Goal: Transaction & Acquisition: Purchase product/service

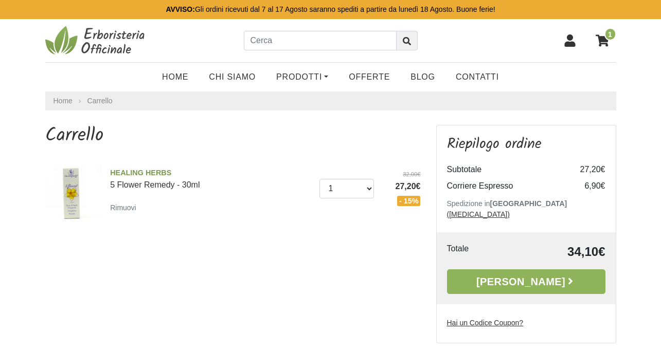
click at [570, 42] on icon at bounding box center [570, 40] width 12 height 12
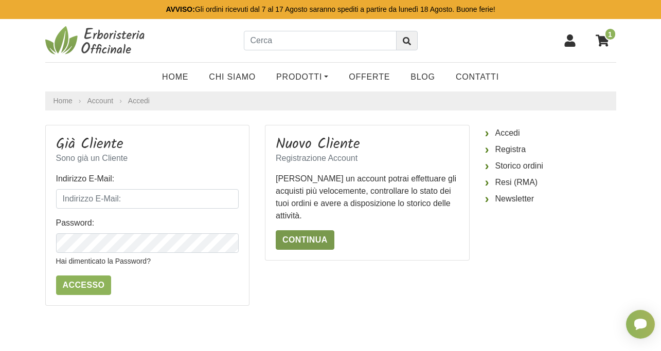
click at [302, 242] on link "Continua" at bounding box center [305, 240] width 59 height 20
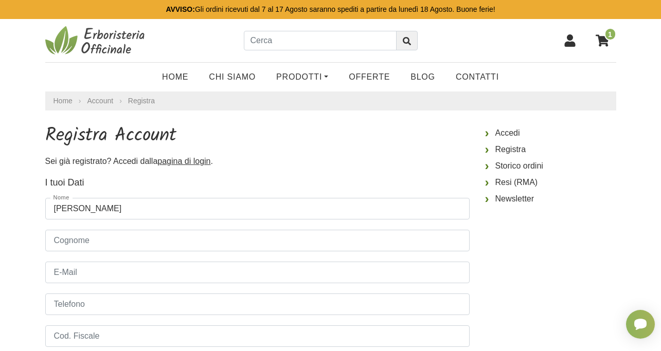
type input "[PERSON_NAME]"
type input "Galignano"
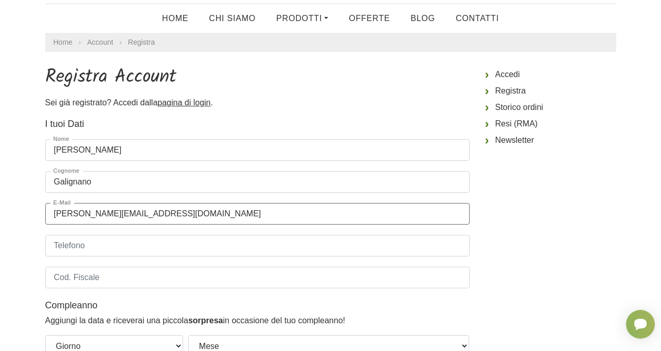
scroll to position [105, 0]
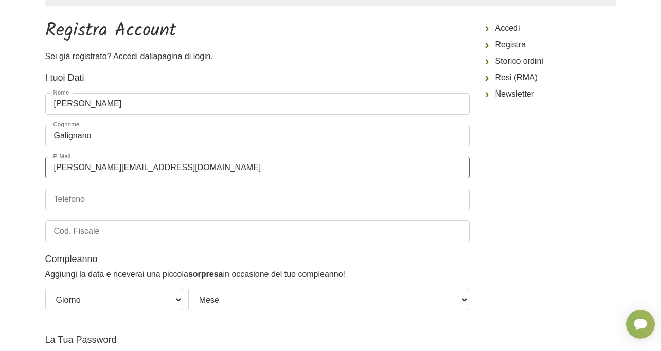
type input "[PERSON_NAME][EMAIL_ADDRESS][DOMAIN_NAME]"
click at [92, 196] on input "Telefono" at bounding box center [257, 200] width 424 height 22
type input "3288286305"
click at [92, 234] on input "Cod. Fiscale" at bounding box center [257, 232] width 424 height 22
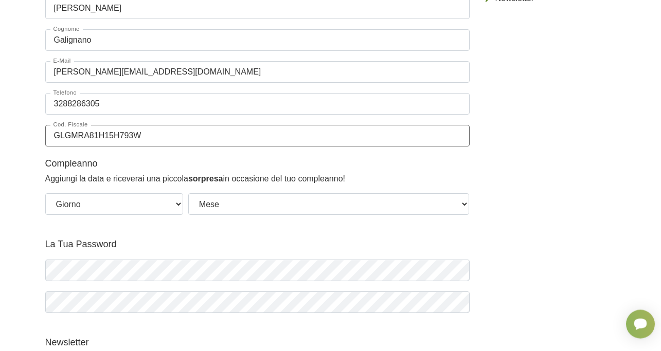
scroll to position [210, 0]
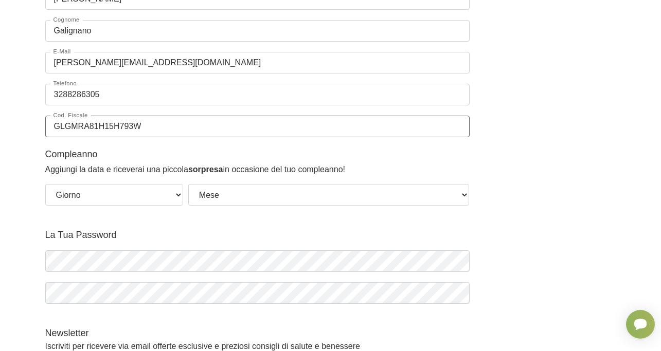
type input "GLGMRA81H15H793W"
click at [160, 198] on select "Giorno 01 02 03 04 05 06 07 08 09 10 11 12 13 14 15 16 17 18 19 20 21 22 23 24 …" at bounding box center [114, 195] width 138 height 22
select select "15"
click option "15" at bounding box center [0, 0] width 0 height 0
click at [188, 184] on select "Mese Gennaio Febbraio Marzo Aprile Maggio Giugno Luglio Agosto Settembre Ottobr…" at bounding box center [328, 195] width 281 height 22
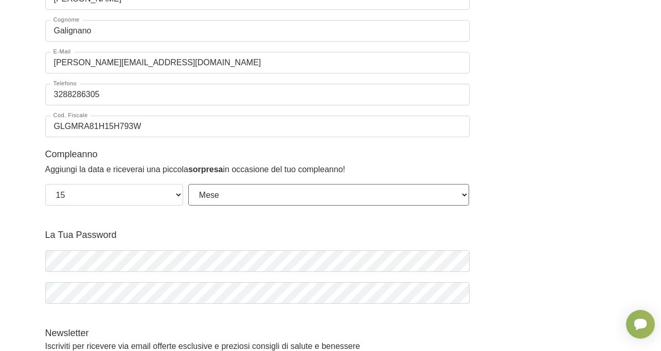
select select "06"
click option "Giugno" at bounding box center [0, 0] width 0 height 0
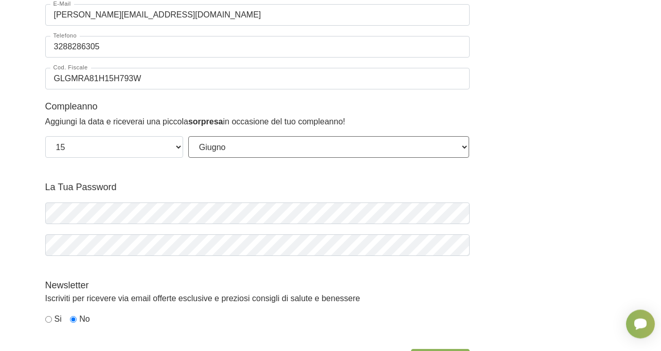
scroll to position [315, 0]
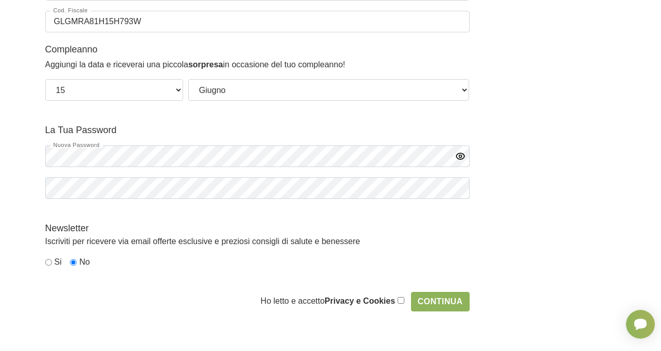
click at [461, 157] on icon "button" at bounding box center [460, 156] width 3 height 3
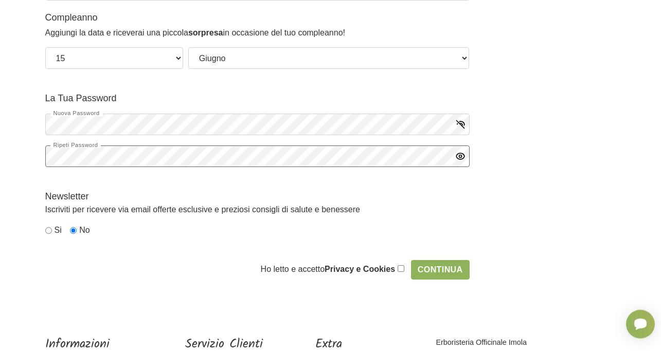
scroll to position [367, 0]
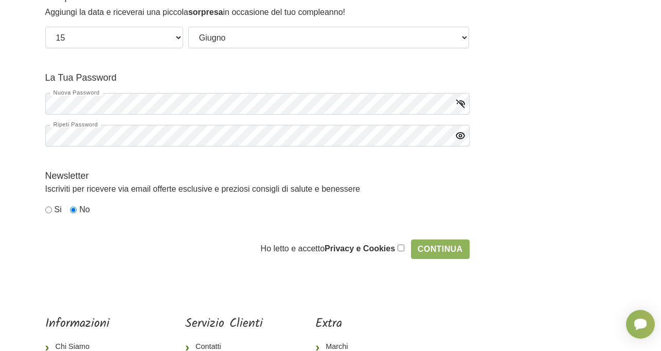
click at [401, 249] on input "checkbox" at bounding box center [401, 248] width 7 height 7
checkbox input "true"
click at [446, 251] on input "Continua" at bounding box center [440, 250] width 59 height 20
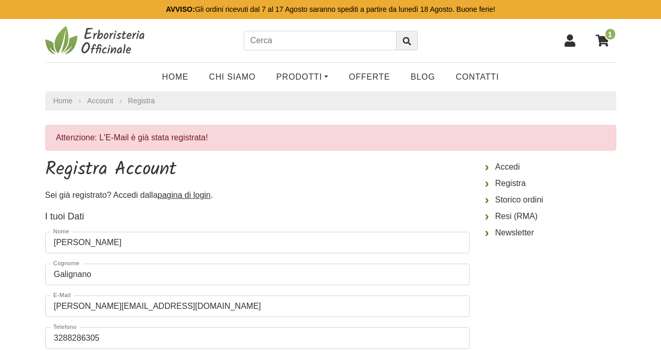
select select "15"
select select "06"
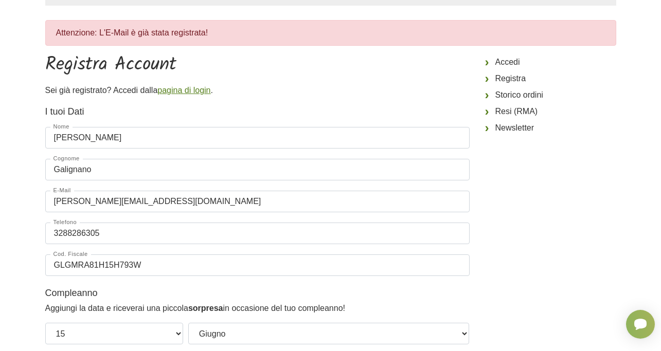
click at [188, 88] on u "pagina di login" at bounding box center [183, 90] width 53 height 9
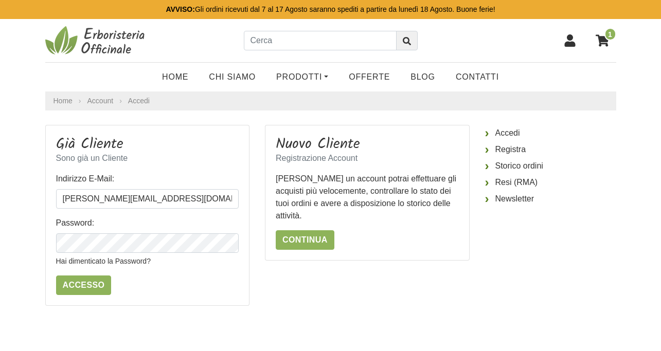
type input "mauro.galignano@libero.it"
click at [87, 282] on input "Accesso" at bounding box center [84, 286] width 56 height 20
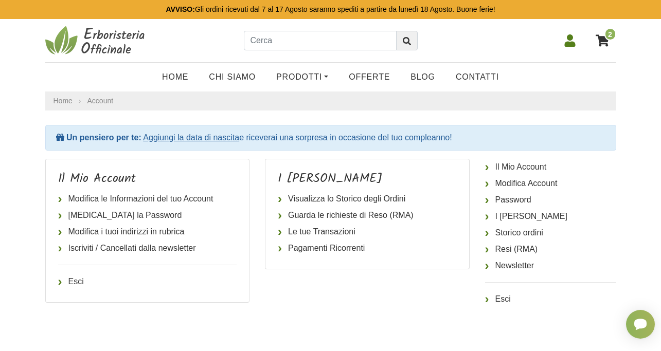
click at [604, 41] on icon at bounding box center [601, 40] width 13 height 12
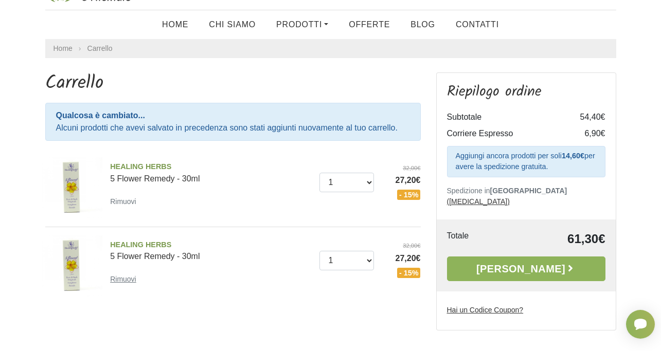
click at [123, 281] on small "Rimuovi" at bounding box center [123, 279] width 26 height 8
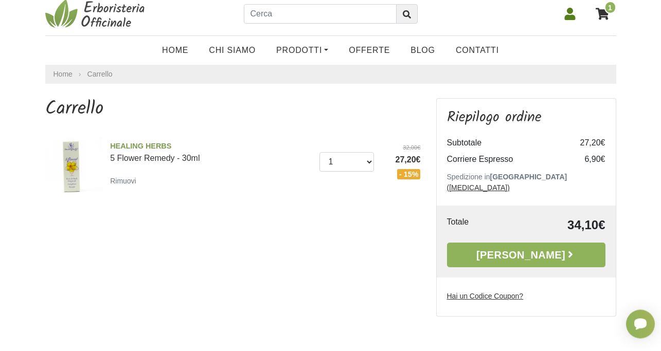
scroll to position [52, 0]
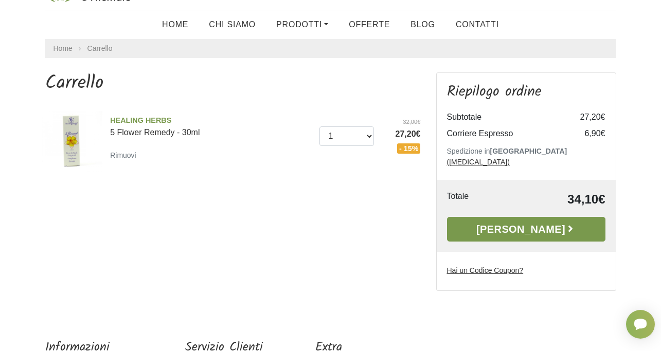
click at [543, 220] on link "Alla Cassa" at bounding box center [526, 229] width 158 height 25
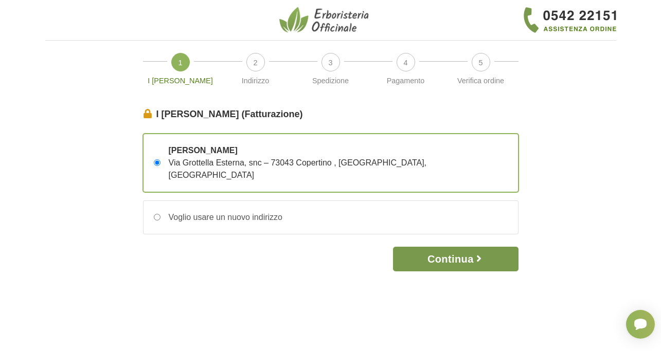
click at [451, 247] on button "Continua" at bounding box center [455, 259] width 125 height 25
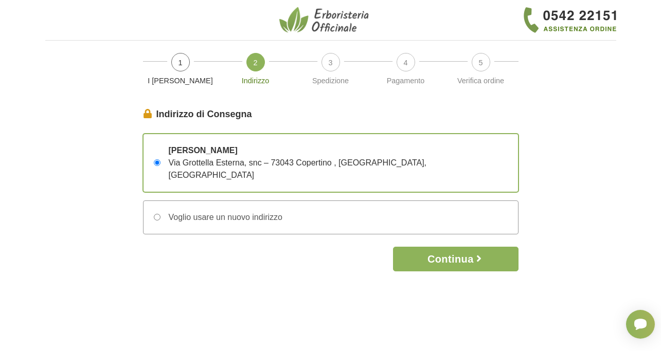
click at [155, 214] on input "Voglio usare un nuovo indirizzo" at bounding box center [157, 217] width 7 height 7
radio input "true"
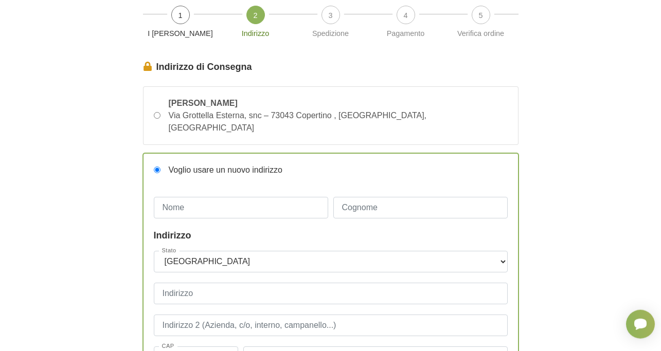
scroll to position [105, 0]
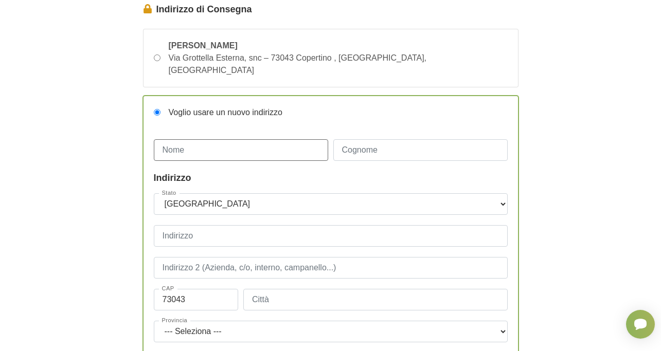
click at [206, 142] on input "Nome" at bounding box center [241, 150] width 174 height 22
type input "[PERSON_NAME] [PERSON_NAME]"
type input "[PERSON_NAME]"
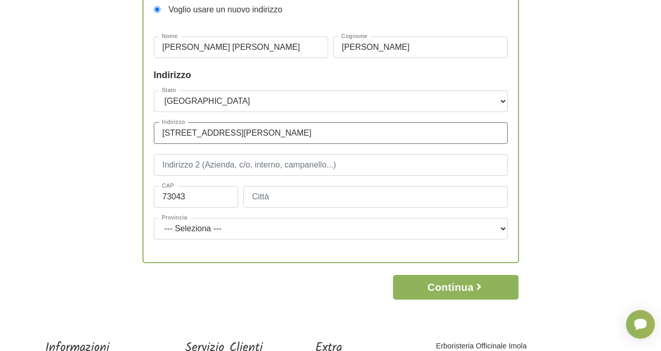
scroll to position [210, 0]
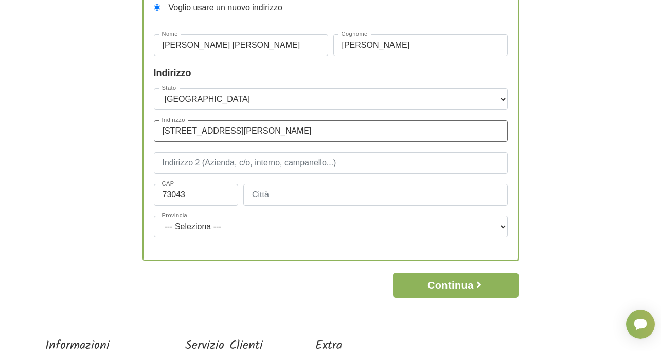
click at [245, 120] on input "[STREET_ADDRESS][PERSON_NAME]" at bounding box center [331, 131] width 354 height 22
click at [250, 120] on input "[STREET_ADDRESS][PERSON_NAME]" at bounding box center [331, 131] width 354 height 22
type input "Via Dante Alighieri 255 / 257"
click at [194, 184] on input "73043" at bounding box center [196, 195] width 85 height 22
type input "73016"
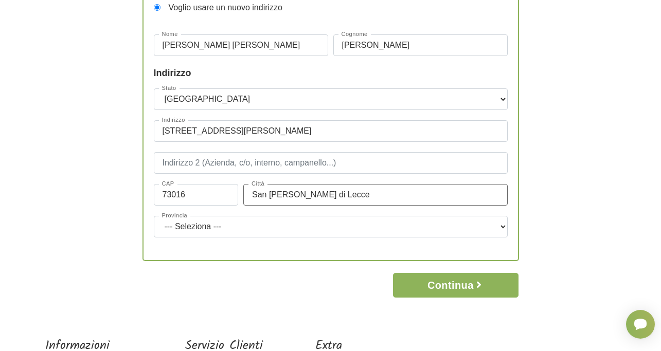
type input "San Cesario di Lecce"
click at [154, 216] on select "--- Seleziona --- Agrigento Alessandria Ancona Aosta Arezzo Ascoli Piceno Asti …" at bounding box center [331, 227] width 354 height 22
select select "3886"
click option "Lecce" at bounding box center [0, 0] width 0 height 0
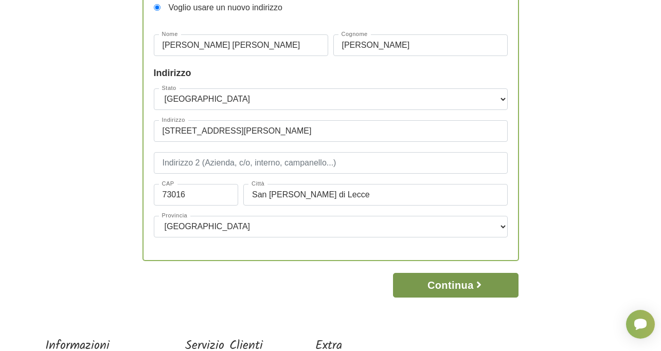
click at [461, 276] on button "Continua" at bounding box center [455, 285] width 125 height 25
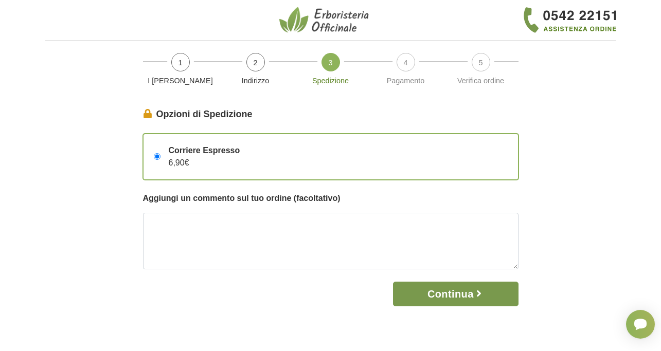
click at [450, 306] on button "Continua" at bounding box center [455, 294] width 125 height 25
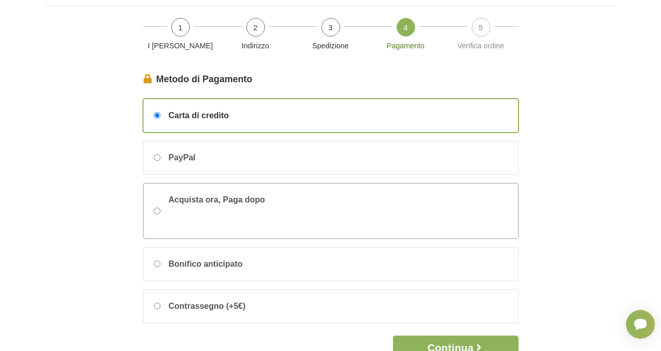
scroll to position [52, 0]
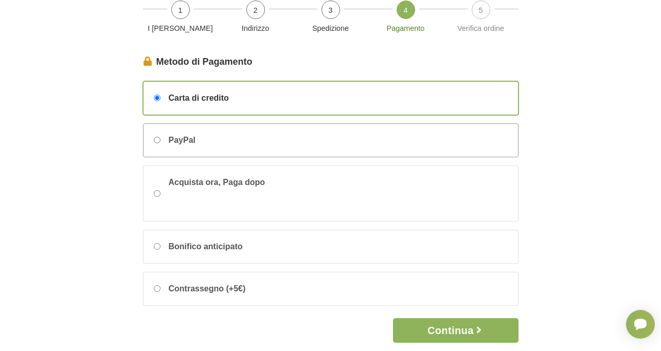
click at [153, 141] on div "PayPal" at bounding box center [330, 140] width 374 height 33
click at [154, 141] on input "PayPal" at bounding box center [157, 140] width 7 height 7
radio input "true"
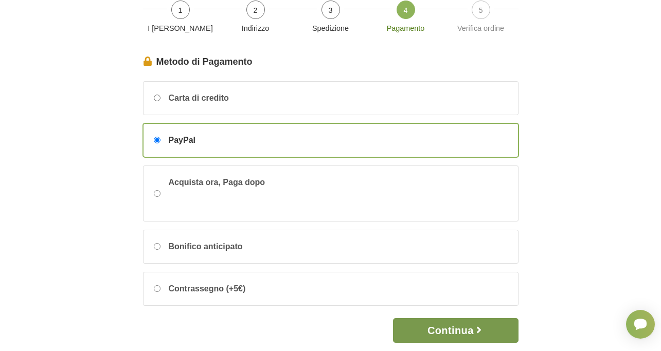
click at [442, 333] on button "Continua" at bounding box center [455, 330] width 125 height 25
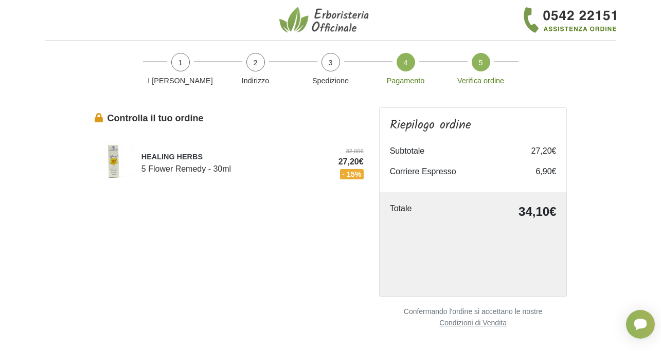
click at [403, 64] on span "4" at bounding box center [405, 62] width 19 height 19
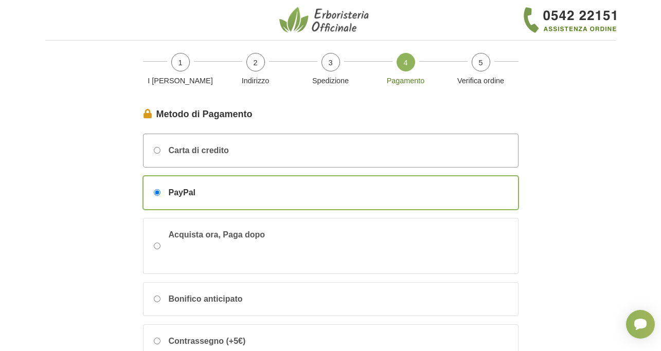
click at [160, 150] on input "Carta di credito" at bounding box center [157, 150] width 7 height 7
radio input "true"
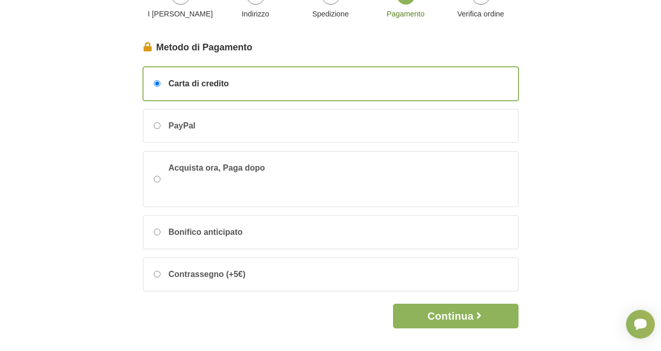
scroll to position [105, 0]
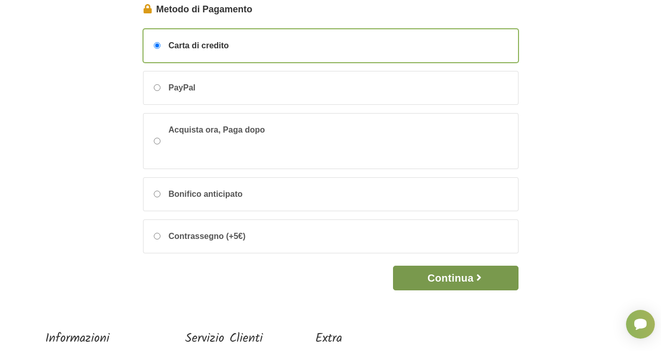
click at [448, 277] on button "Continua" at bounding box center [455, 278] width 125 height 25
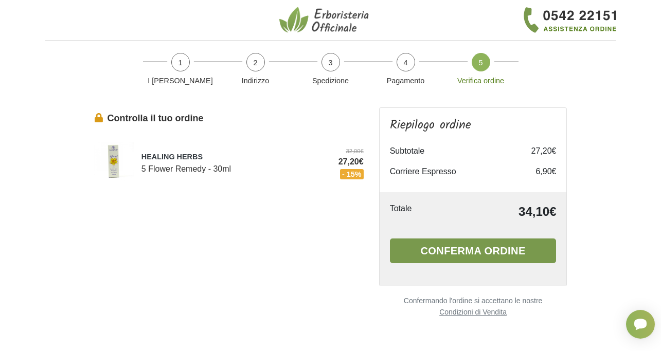
click at [448, 254] on button "Conferma ordine" at bounding box center [473, 251] width 167 height 25
